Goal: Information Seeking & Learning: Learn about a topic

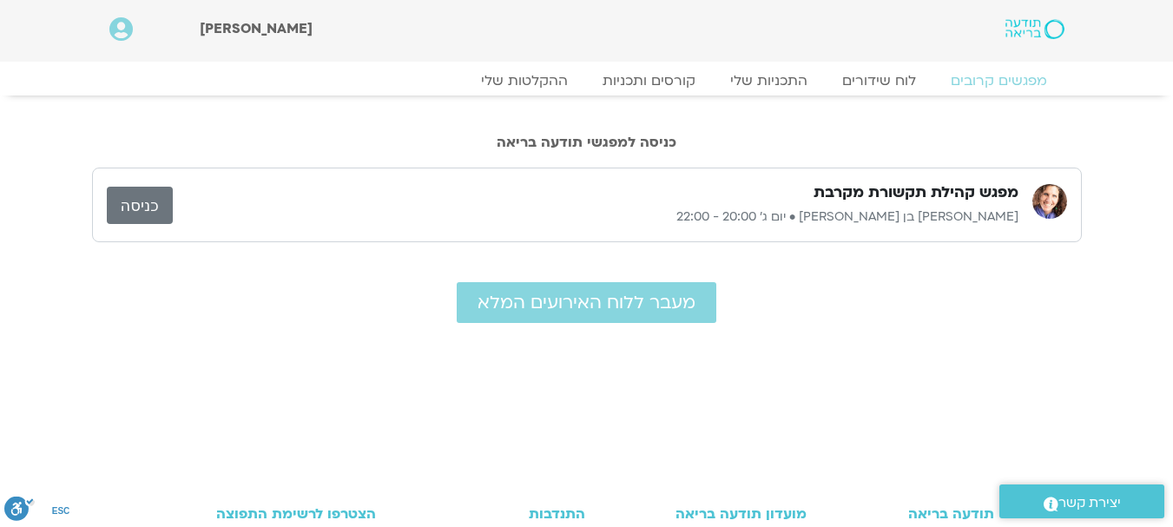
click at [145, 203] on link "כניסה" at bounding box center [140, 205] width 66 height 37
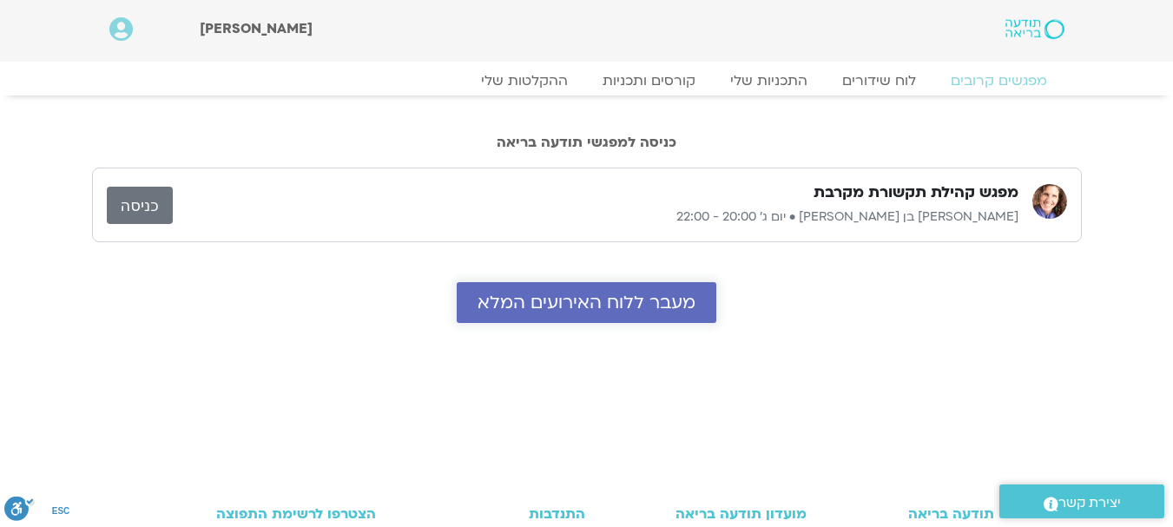
click at [538, 306] on span "מעבר ללוח האירועים המלא" at bounding box center [586, 303] width 218 height 20
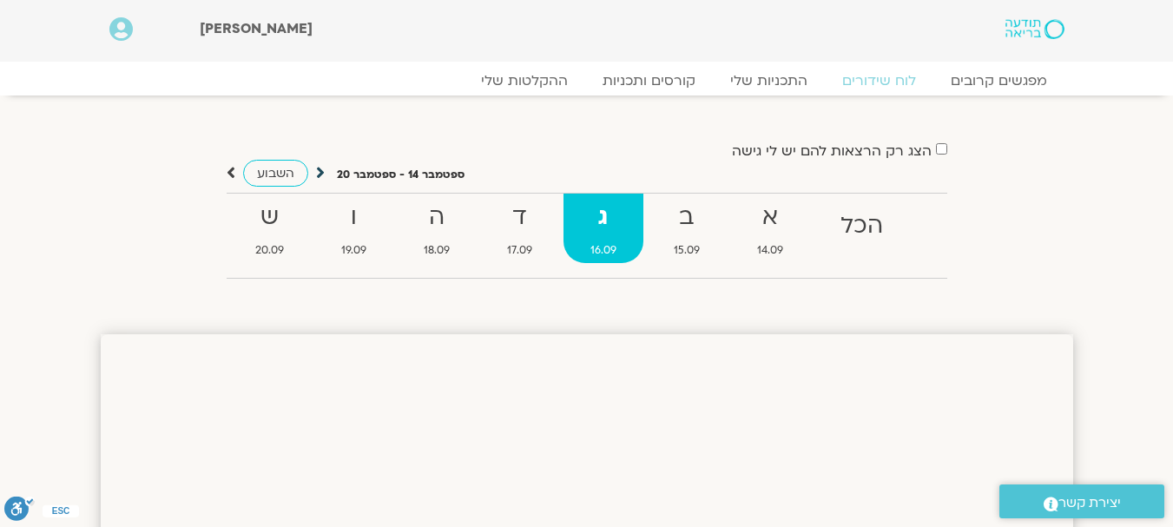
click at [321, 171] on icon at bounding box center [320, 172] width 9 height 17
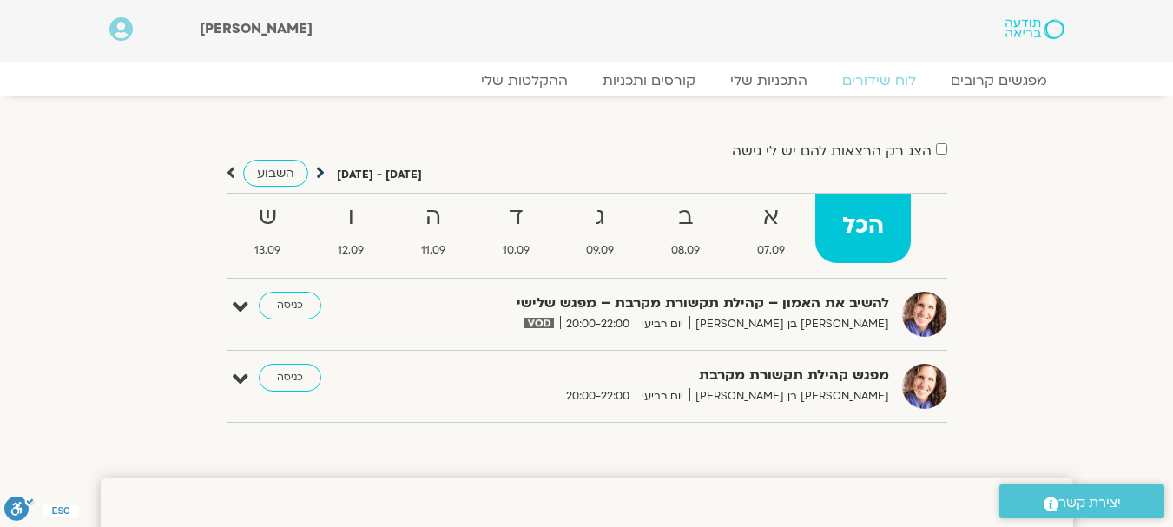
click at [316, 174] on icon at bounding box center [320, 172] width 9 height 17
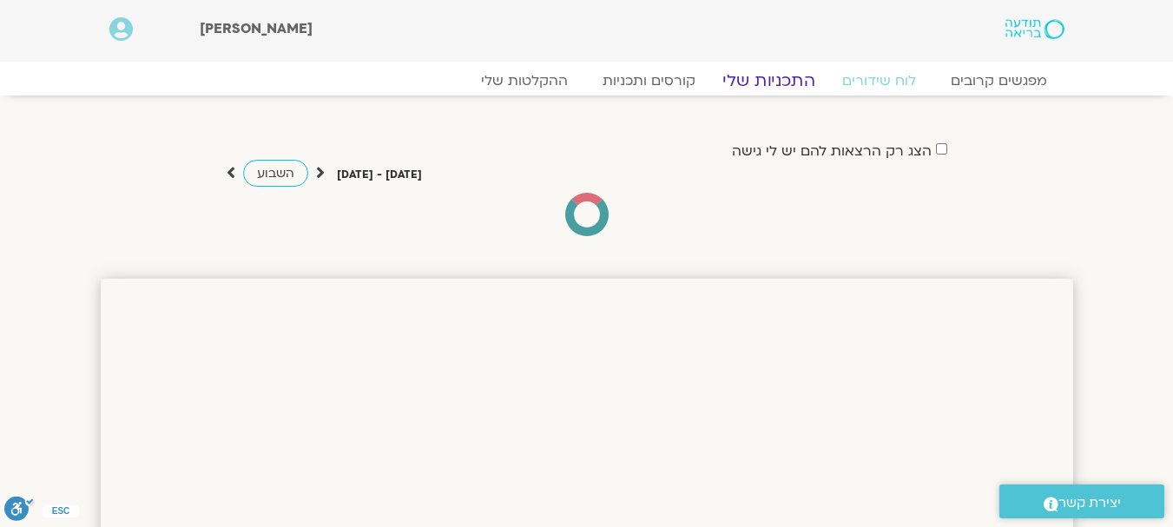
click at [761, 78] on link "התכניות שלי" at bounding box center [768, 80] width 135 height 21
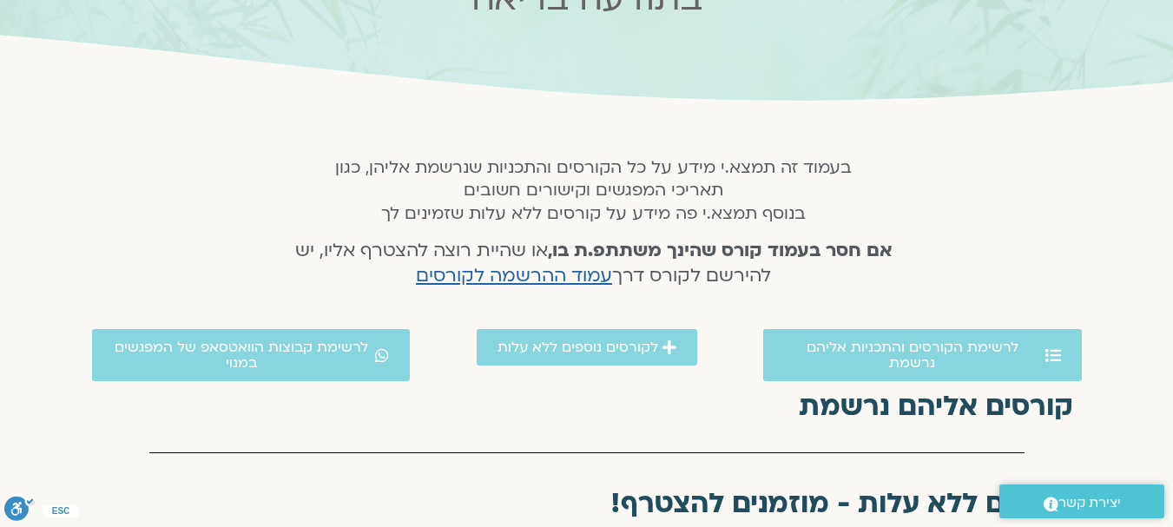
scroll to position [304, 0]
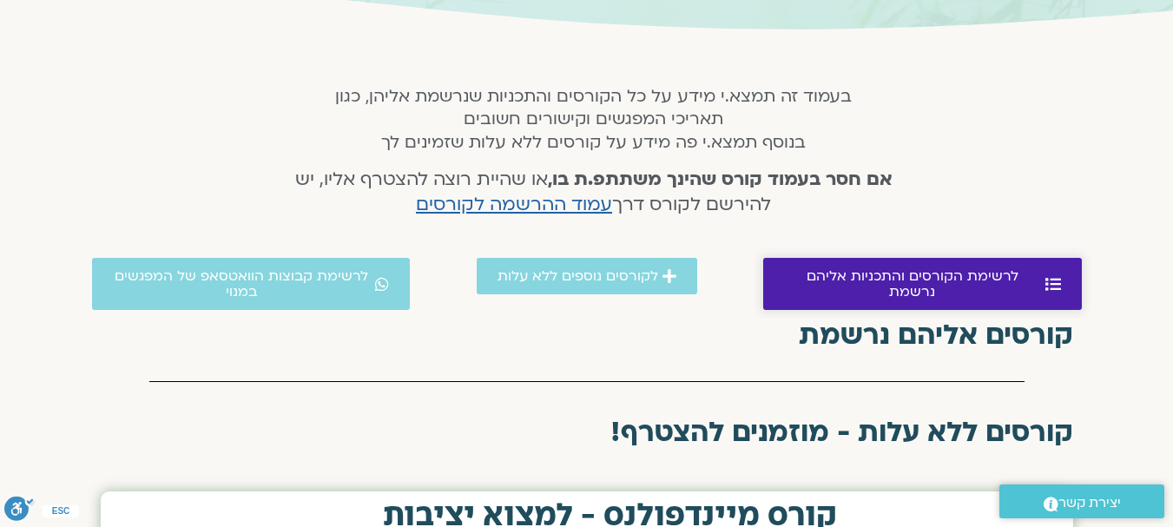
click at [978, 280] on span "לרשימת הקורסים והתכניות אליהם נרשמת" at bounding box center [912, 283] width 257 height 31
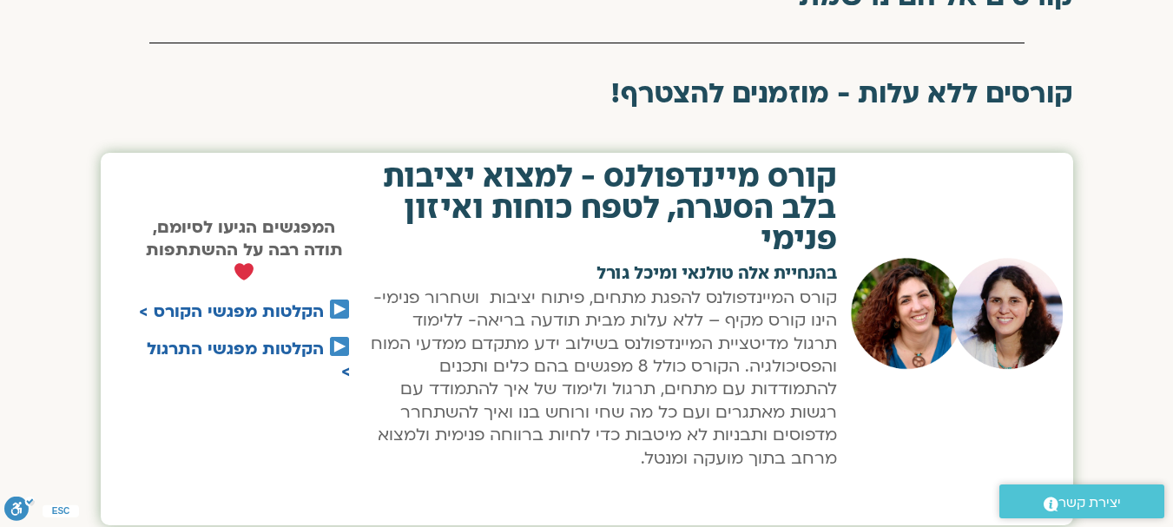
scroll to position [647, 0]
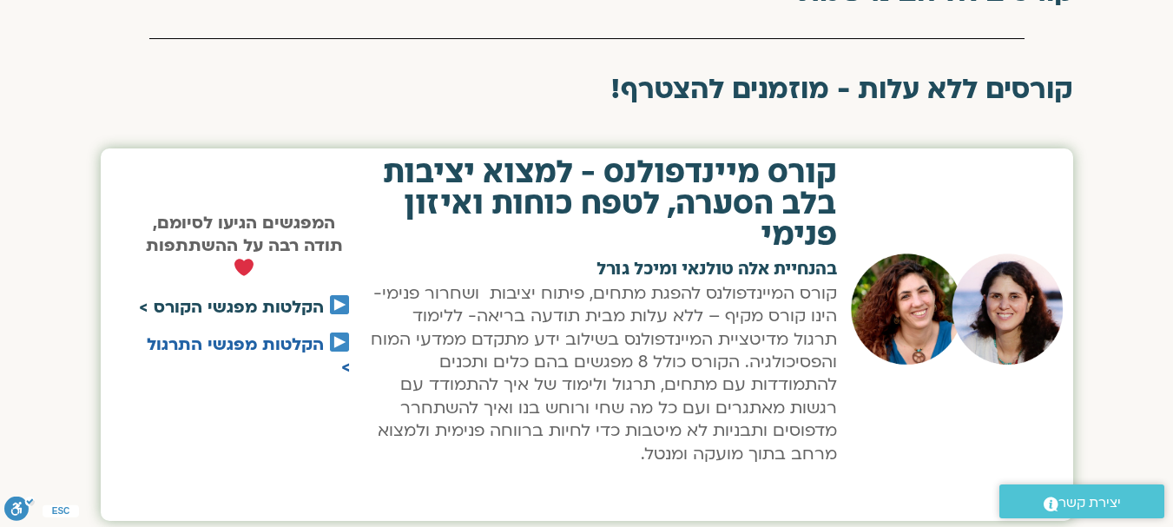
click at [293, 305] on link "הקלטות מפגשי הקורס >" at bounding box center [231, 307] width 185 height 23
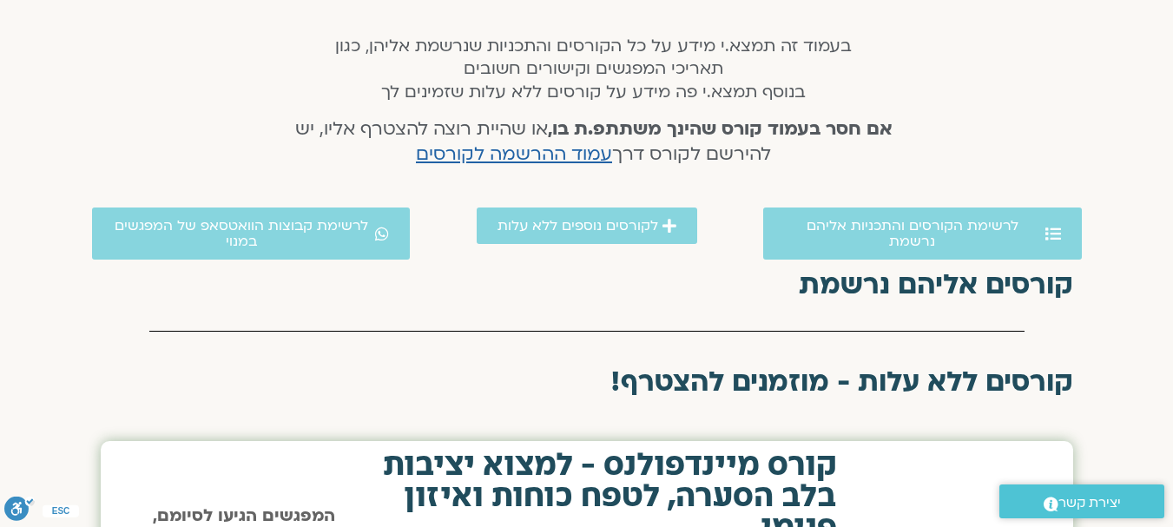
scroll to position [351, 0]
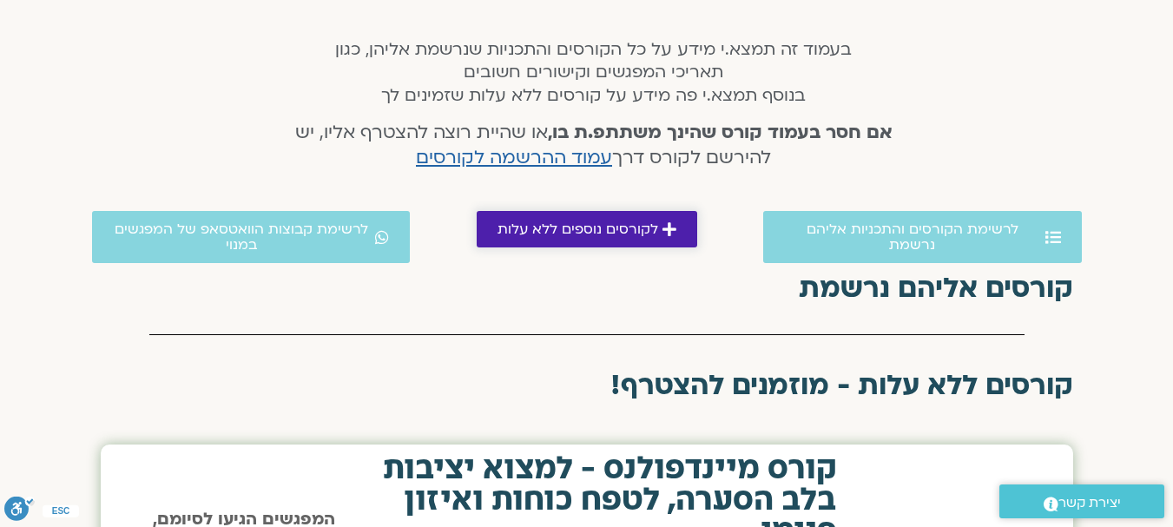
click at [621, 231] on span "לקורסים נוספים ללא עלות" at bounding box center [577, 229] width 161 height 16
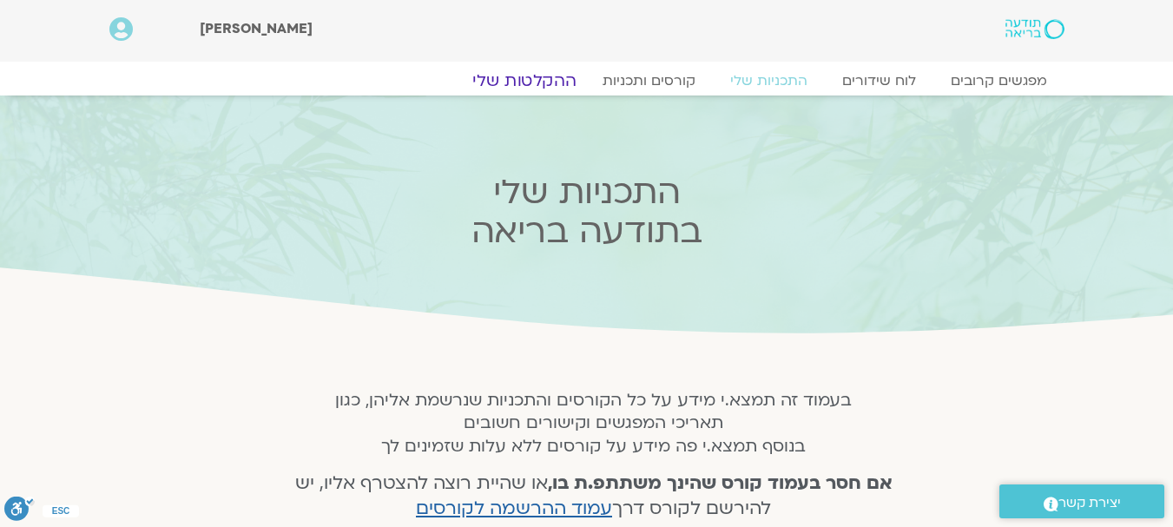
click at [533, 83] on link "ההקלטות שלי" at bounding box center [524, 80] width 146 height 21
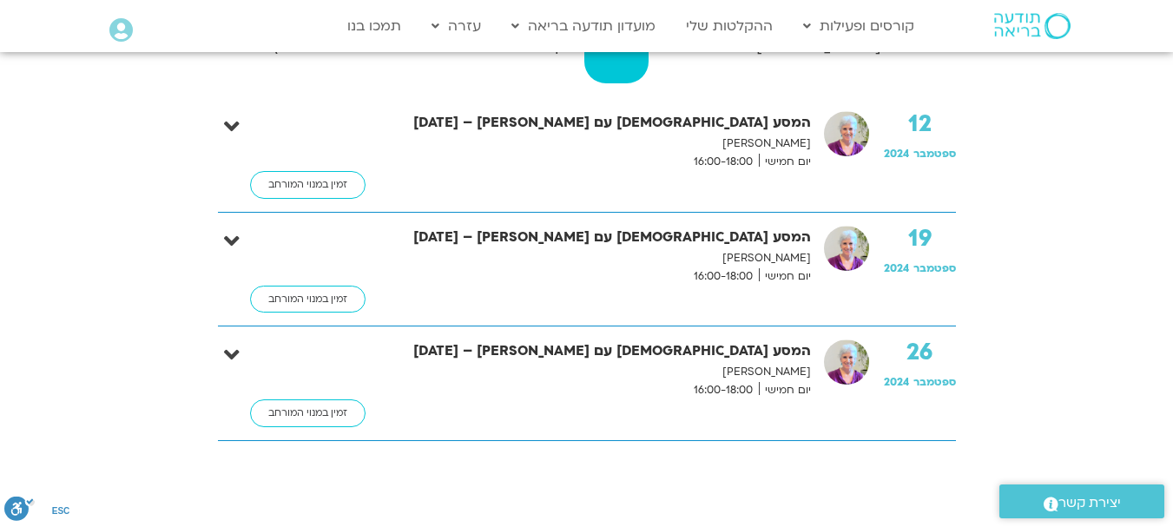
scroll to position [372, 0]
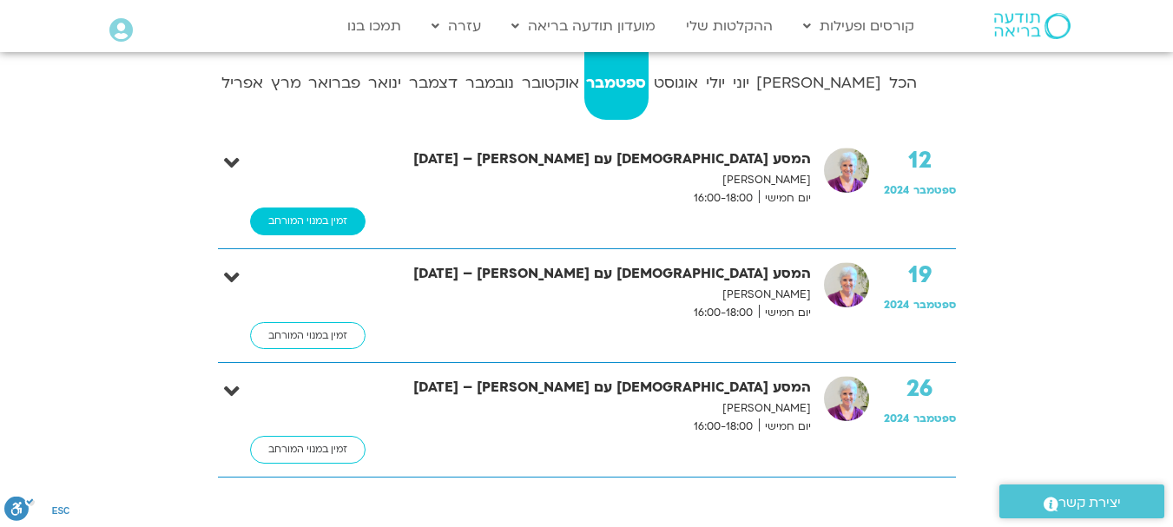
click at [303, 221] on link "זמין במנוי המורחב" at bounding box center [307, 221] width 115 height 28
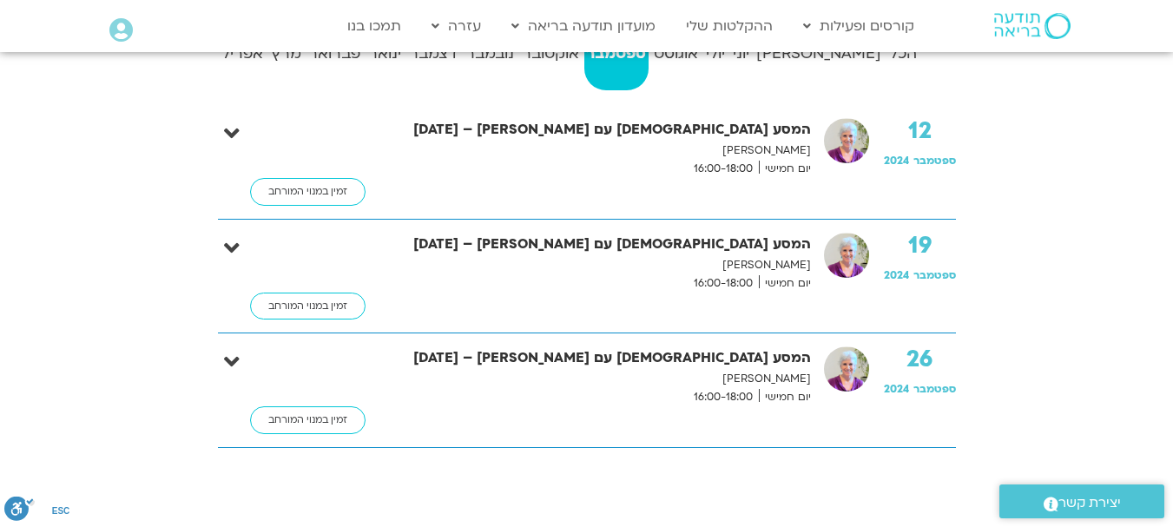
scroll to position [413, 0]
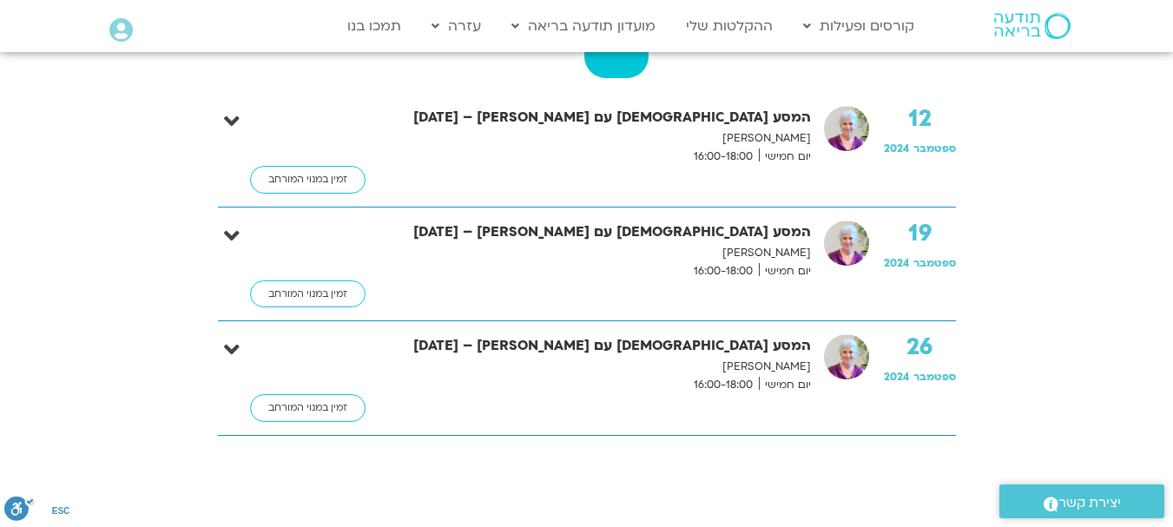
click at [1170, 392] on section "הכל מאי יוני יולי אוגוסט ספטמבר אוקטובר נובמבר דצמבר ינואר פברואר מרץ אפריל 02 …" at bounding box center [586, 221] width 1173 height 445
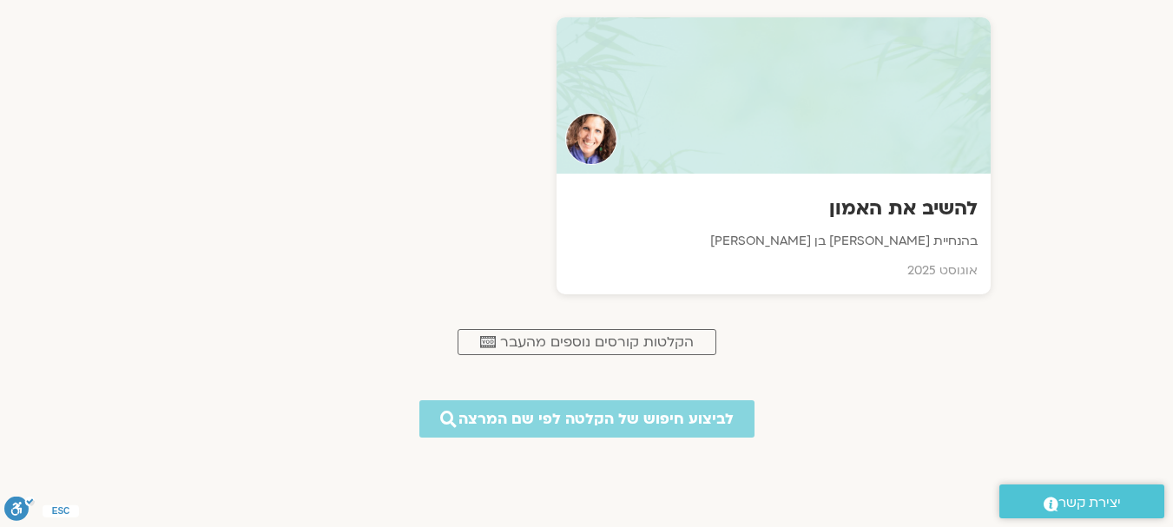
scroll to position [857, 0]
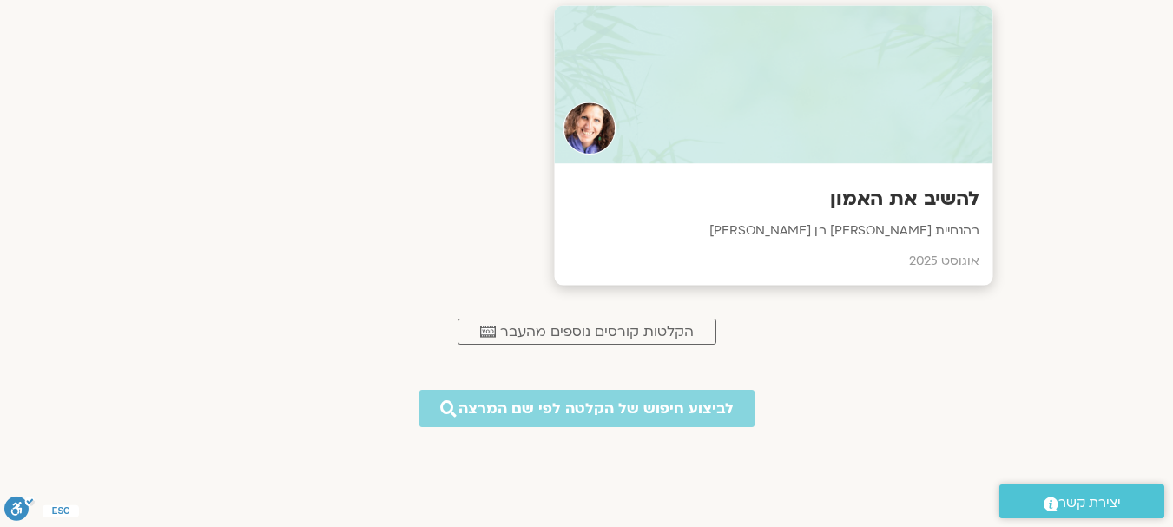
click at [910, 212] on div "להשיב את האמון בהנחיית [PERSON_NAME] בן [PERSON_NAME][DATE]" at bounding box center [773, 225] width 438 height 122
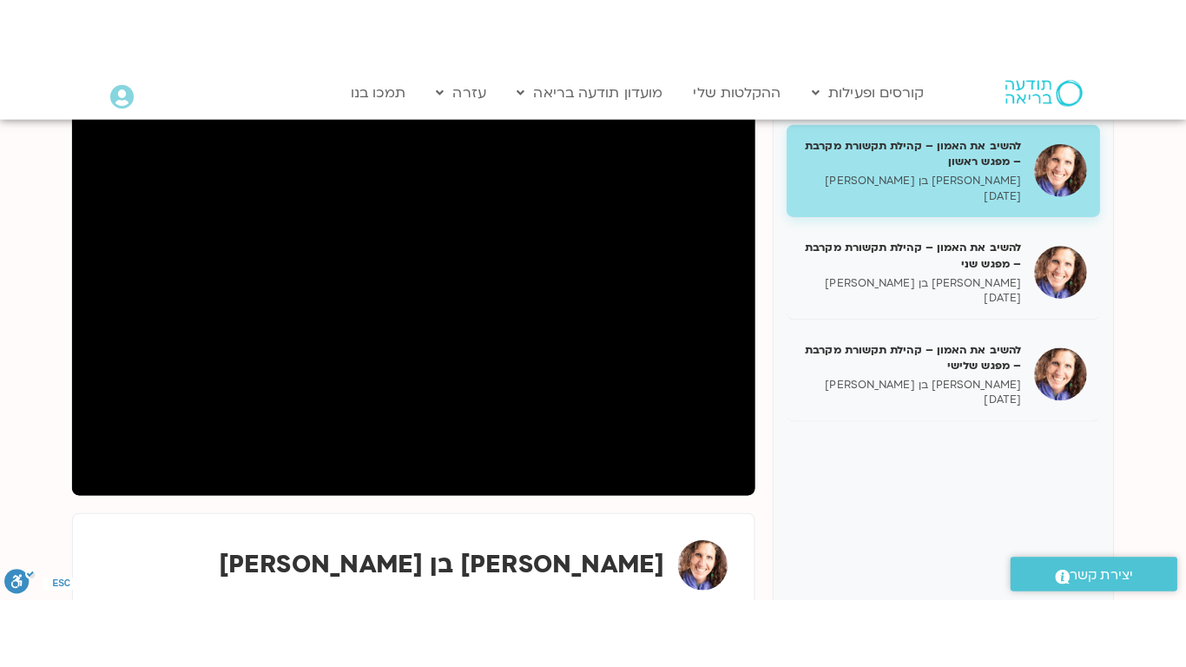
scroll to position [229, 0]
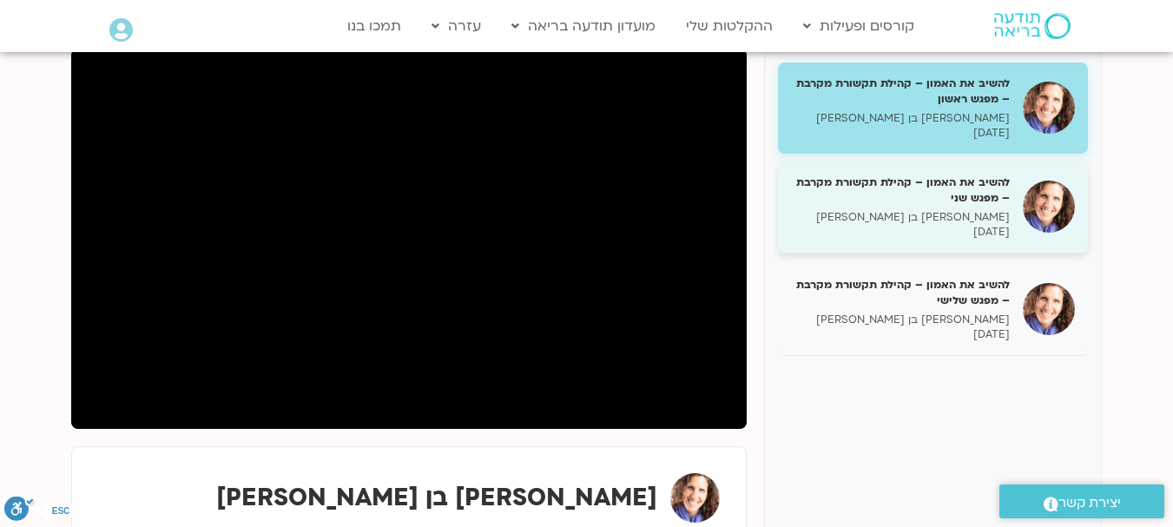
click at [909, 200] on h5 "להשיב את האמון – קהילת תקשורת מקרבת – מפגש שני" at bounding box center [900, 189] width 219 height 31
